Goal: Transaction & Acquisition: Purchase product/service

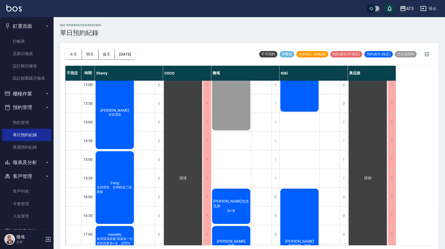
scroll to position [161, 0]
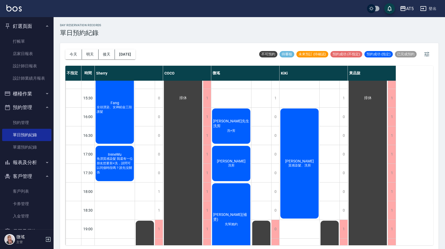
click at [228, 158] on div "陳S 洗剪" at bounding box center [231, 163] width 40 height 37
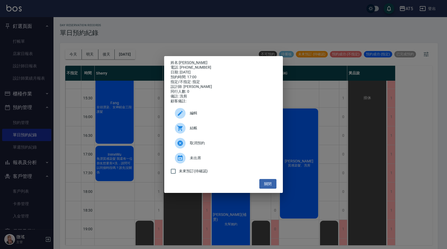
click at [215, 131] on span "結帳" at bounding box center [231, 129] width 82 height 6
click at [265, 183] on button "關閉" at bounding box center [268, 184] width 17 height 10
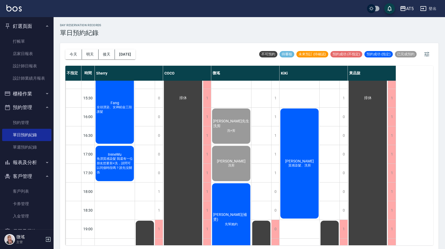
scroll to position [177, 0]
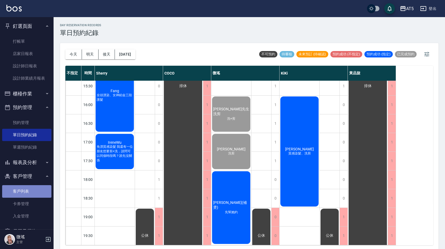
click at [32, 187] on link "客戶列表" at bounding box center [26, 191] width 49 height 12
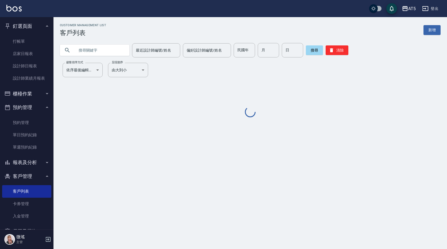
click at [110, 54] on input "text" at bounding box center [100, 50] width 50 height 14
click at [110, 52] on input "text" at bounding box center [100, 50] width 50 height 14
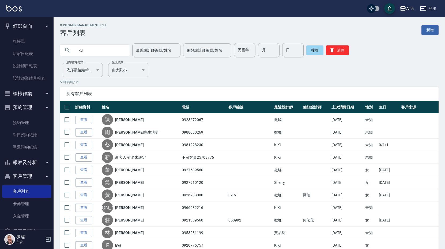
type input "x"
type input "廖"
drag, startPoint x: 313, startPoint y: 55, endPoint x: 309, endPoint y: 51, distance: 5.7
click at [311, 52] on div "搜尋 清除" at bounding box center [327, 50] width 43 height 14
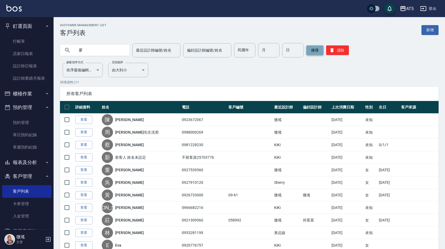
click at [309, 51] on button "搜尋" at bounding box center [314, 50] width 17 height 10
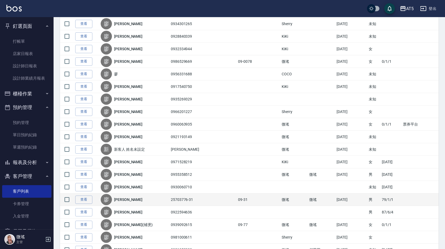
scroll to position [241, 0]
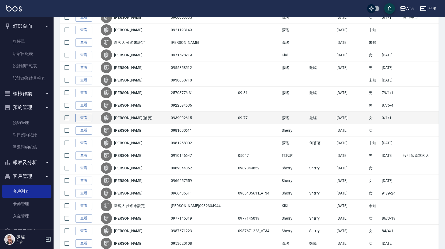
click at [88, 119] on link "查看" at bounding box center [83, 118] width 17 height 8
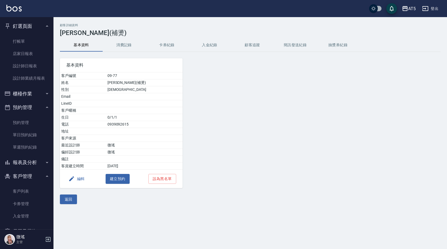
click at [133, 45] on button "消費記錄" at bounding box center [124, 45] width 43 height 13
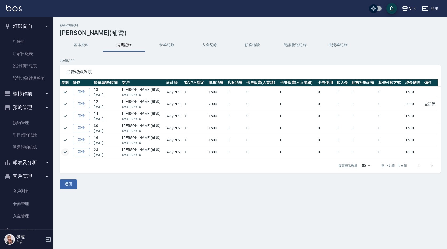
click at [66, 151] on icon "expand row" at bounding box center [65, 152] width 6 height 6
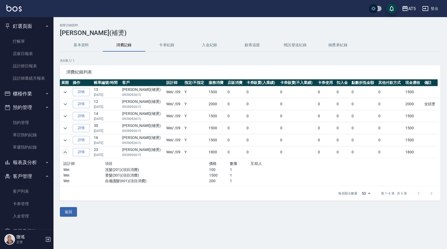
click at [66, 151] on icon "expand row" at bounding box center [65, 152] width 6 height 6
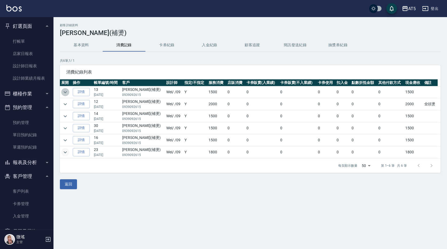
click at [66, 93] on icon "expand row" at bounding box center [65, 92] width 6 height 6
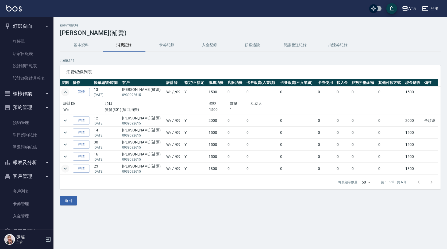
click at [66, 93] on icon "expand row" at bounding box center [65, 92] width 6 height 6
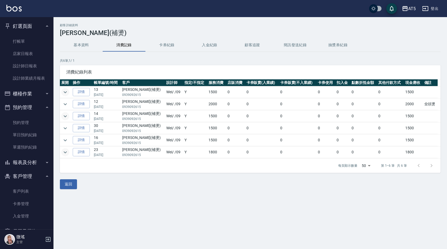
click at [67, 115] on icon "expand row" at bounding box center [65, 116] width 6 height 6
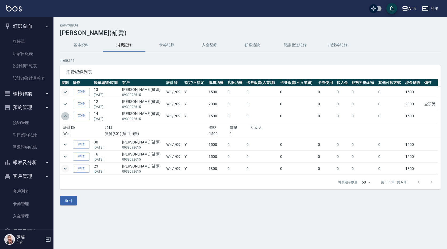
click at [67, 115] on icon "expand row" at bounding box center [65, 116] width 6 height 6
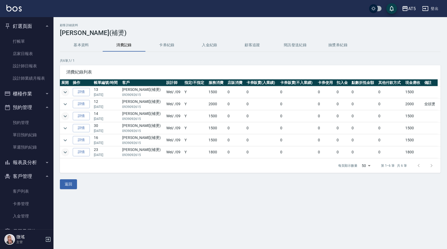
click at [70, 93] on td at bounding box center [66, 92] width 12 height 12
click at [68, 92] on icon "expand row" at bounding box center [65, 92] width 6 height 6
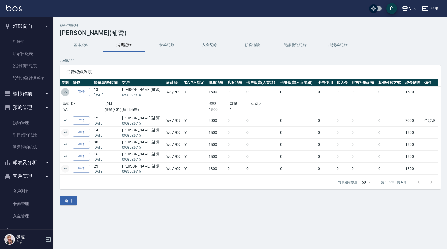
click at [68, 92] on icon "expand row" at bounding box center [65, 92] width 6 height 6
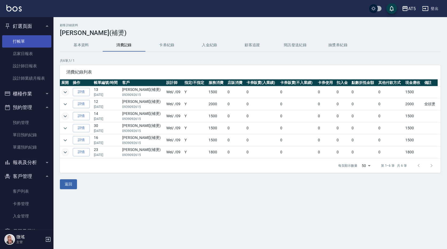
click at [14, 40] on link "打帳單" at bounding box center [26, 41] width 49 height 12
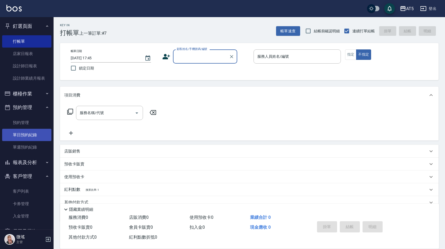
click at [26, 135] on link "單日預約紀錄" at bounding box center [26, 135] width 49 height 12
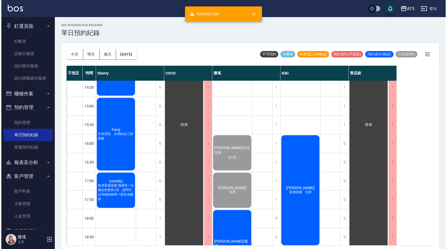
scroll to position [177, 0]
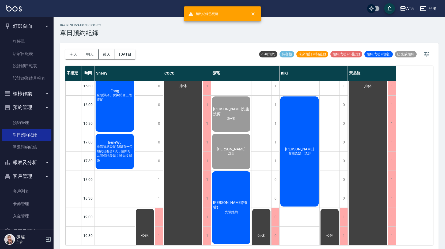
click at [231, 193] on div "廖小姐(補燙) 先幫她約" at bounding box center [231, 208] width 40 height 74
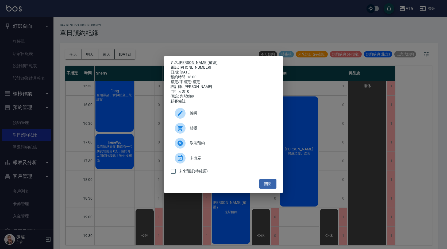
click at [189, 130] on div at bounding box center [182, 128] width 15 height 11
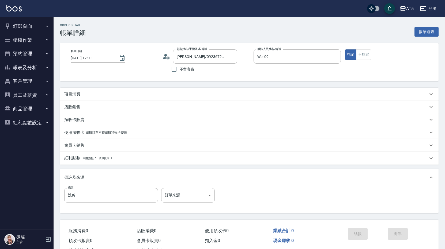
click at [77, 94] on p "項目消費" at bounding box center [72, 95] width 16 height 6
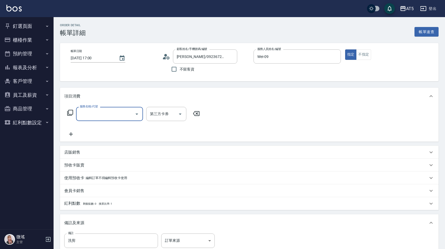
click at [90, 112] on input "服務名稱/代號" at bounding box center [105, 113] width 54 height 9
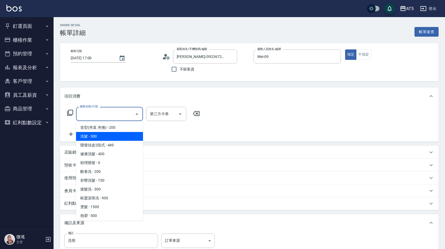
click at [101, 136] on span "洗髮 - 300" at bounding box center [109, 136] width 67 height 9
type input "洗髮(201)"
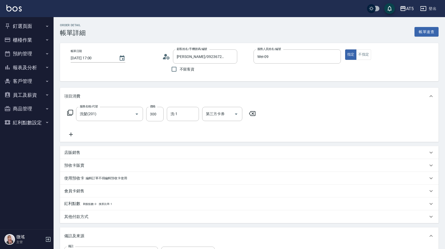
click at [72, 133] on icon at bounding box center [70, 134] width 13 height 6
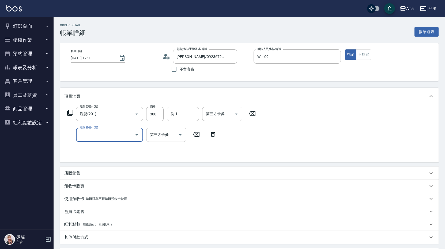
click at [97, 137] on input "服務名稱/代號" at bounding box center [105, 134] width 54 height 9
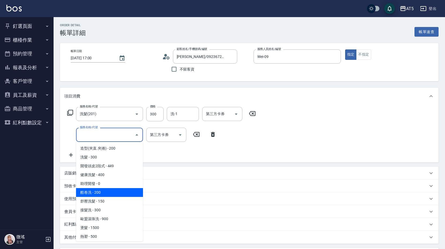
scroll to position [80, 0]
click at [115, 192] on span "剪髮 - 400" at bounding box center [109, 192] width 67 height 9
type input "70"
type input "剪髮(401)"
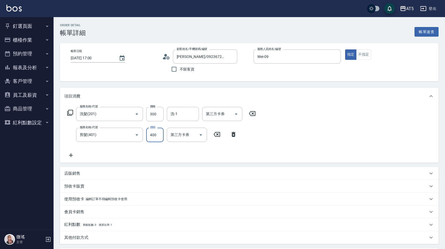
click at [157, 133] on input "400" at bounding box center [154, 135] width 17 height 14
type input "5"
type input "30"
type input "500"
type input "80"
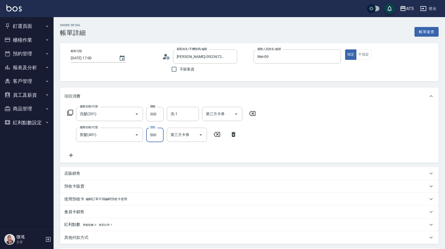
type input "500"
drag, startPoint x: 400, startPoint y: 134, endPoint x: 395, endPoint y: 134, distance: 4.6
click at [396, 134] on div "服務名稱/代號 洗髮(201) 服務名稱/代號 價格 300 價格 洗-1 洗-1 第三方卡券 第三方卡券 服務名稱/代號 剪髮(401) 服務名稱/代號 價…" at bounding box center [249, 134] width 378 height 58
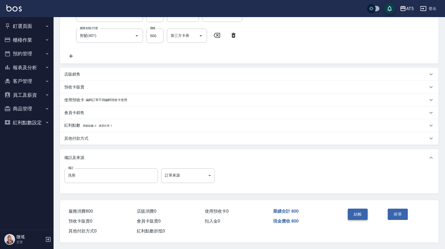
click at [363, 214] on button "結帳" at bounding box center [358, 214] width 20 height 11
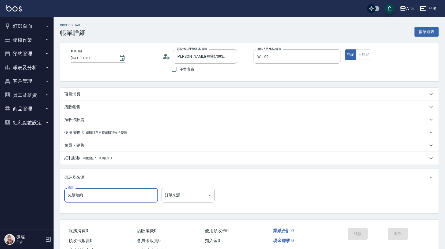
click at [85, 195] on input "先幫她約" at bounding box center [111, 195] width 94 height 14
type input "先"
click at [76, 92] on p "項目消費" at bounding box center [72, 95] width 16 height 6
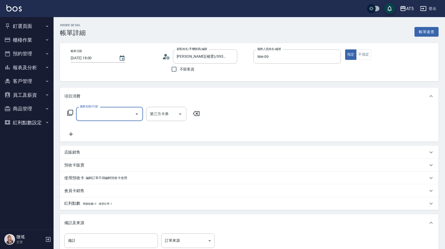
scroll to position [0, 0]
drag, startPoint x: 85, startPoint y: 112, endPoint x: 88, endPoint y: 117, distance: 5.4
click at [85, 115] on input "服務名稱/代號" at bounding box center [105, 113] width 54 height 9
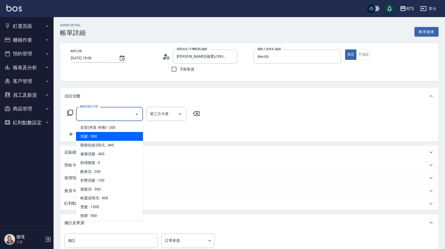
click at [102, 137] on span "洗髮 - 300" at bounding box center [109, 136] width 67 height 9
type input "洗髮(201)"
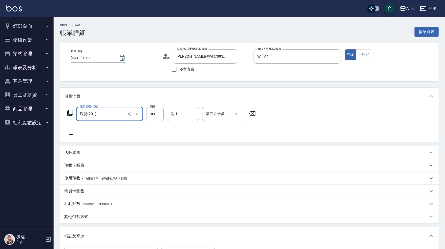
click at [73, 133] on icon at bounding box center [70, 134] width 13 height 6
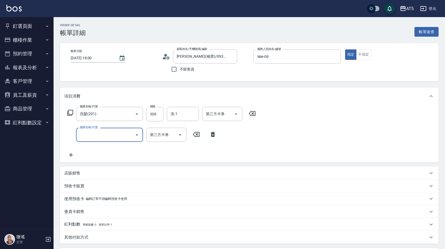
click at [93, 133] on input "服務名稱/代號" at bounding box center [105, 134] width 54 height 9
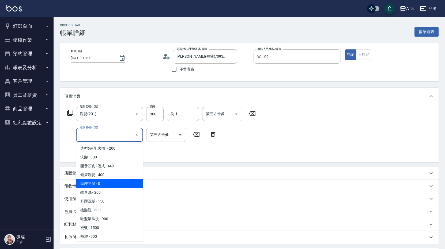
scroll to position [54, 0]
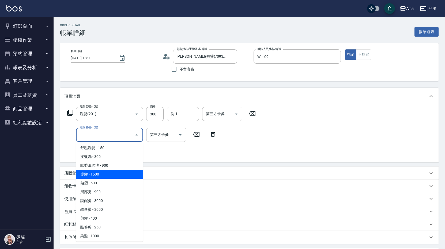
click at [113, 176] on span "燙髮 - 1500" at bounding box center [109, 174] width 67 height 9
type input "180"
type input "燙髮(301)"
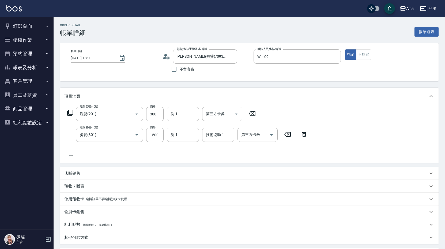
click at [383, 131] on div "服務名稱/代號 洗髮(201) 服務名稱/代號 價格 300 價格 洗-1 洗-1 第三方卡券 第三方卡券 服務名稱/代號 燙髮(301) 服務名稱/代號 價…" at bounding box center [249, 134] width 378 height 58
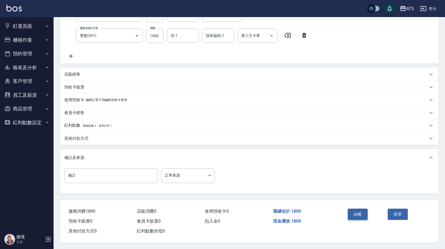
click at [366, 212] on button "結帳" at bounding box center [358, 214] width 20 height 11
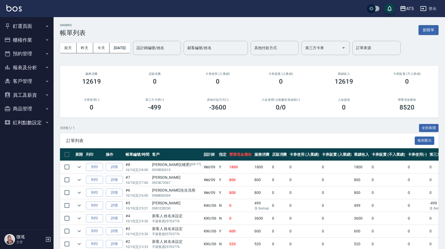
click at [24, 19] on ul "釘選頁面 打帳單 店家日報表 設計師日報表 設計師業績月報表" at bounding box center [26, 25] width 49 height 16
drag, startPoint x: 31, startPoint y: 32, endPoint x: 32, endPoint y: 29, distance: 3.1
click at [32, 29] on button "釘選頁面" at bounding box center [26, 26] width 49 height 14
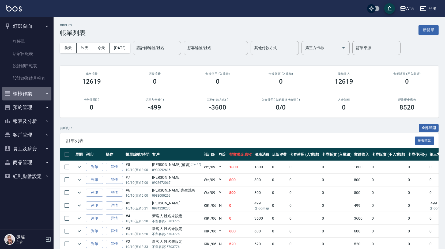
click at [41, 91] on button "櫃檯作業" at bounding box center [26, 94] width 49 height 14
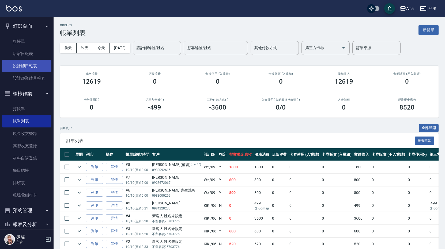
click at [42, 64] on link "設計師日報表" at bounding box center [26, 66] width 49 height 12
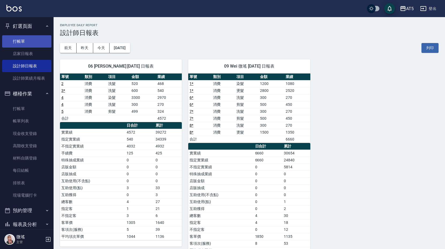
click at [26, 36] on link "打帳單" at bounding box center [26, 41] width 49 height 12
